Goal: Obtain resource: Download file/media

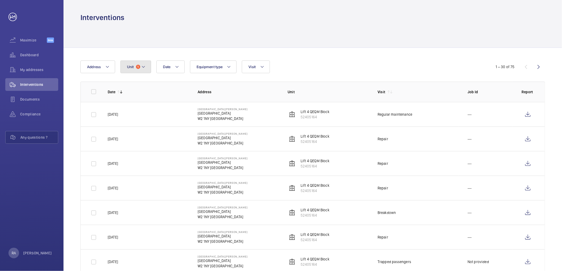
click at [147, 66] on button "Unit 1" at bounding box center [135, 67] width 31 height 13
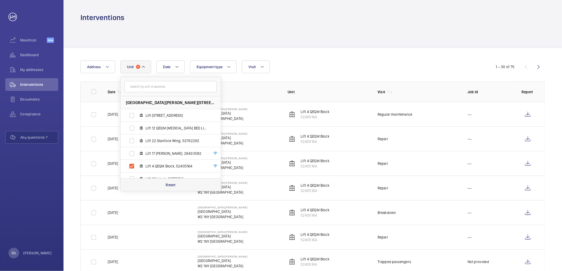
click at [168, 184] on p "Reset" at bounding box center [171, 185] width 10 height 5
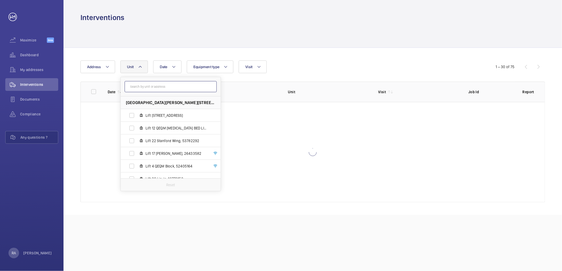
click at [145, 83] on input "text" at bounding box center [171, 86] width 92 height 11
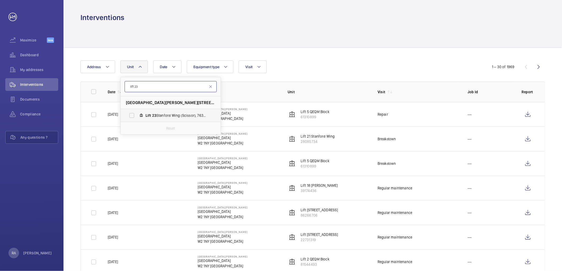
type input "lift 23"
click at [132, 115] on label "Lift 23 Stanford Wing (Scissor), 76317553" at bounding box center [167, 115] width 92 height 13
click at [132, 115] on input "Lift 23 Stanford Wing (Scissor), 76317553" at bounding box center [131, 115] width 11 height 11
checkbox input "true"
click at [436, 51] on div "Date Address [STREET_ADDRESS][PERSON_NAME] Lift 23 [GEOGRAPHIC_DATA] (Scissor),…" at bounding box center [313, 180] width 499 height 264
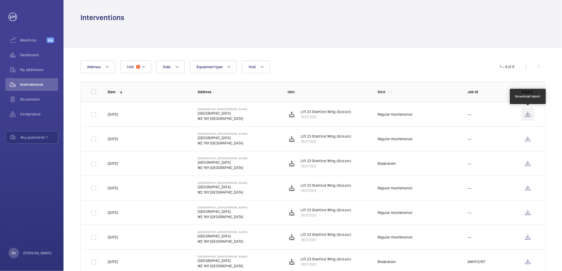
click at [531, 112] on wm-front-icon-button at bounding box center [528, 114] width 13 height 13
click at [528, 139] on wm-front-icon-button at bounding box center [528, 139] width 13 height 13
